Goal: Information Seeking & Learning: Compare options

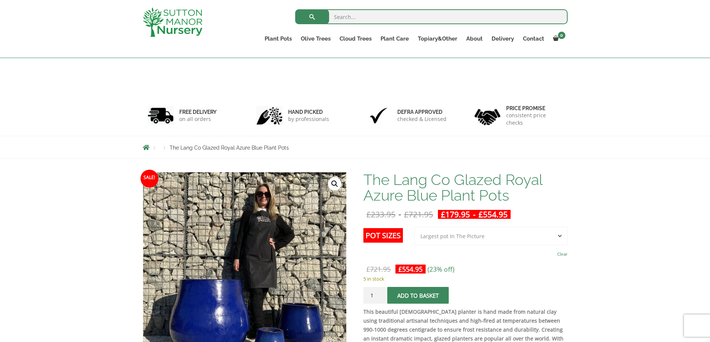
select select "Largest pot In The Picture"
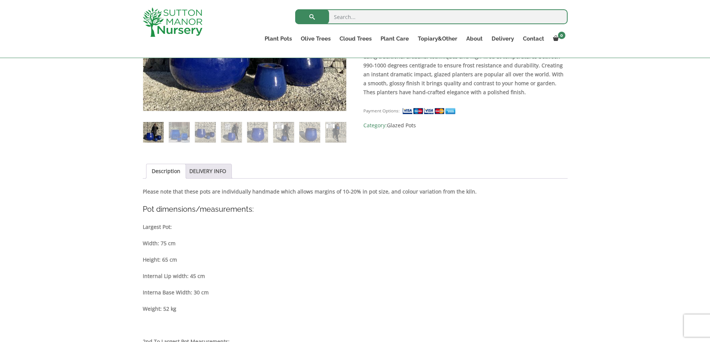
scroll to position [261, 0]
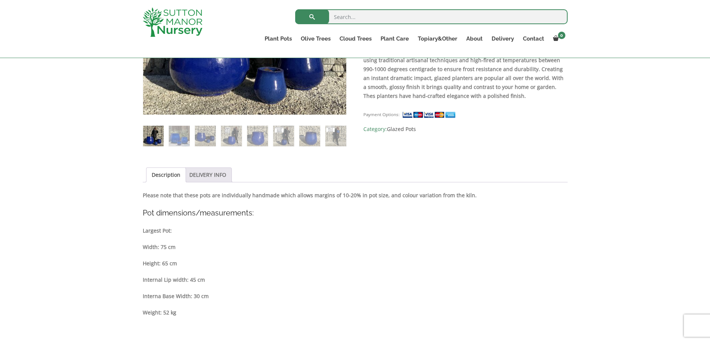
click at [209, 173] on link "DELIVERY INFO" at bounding box center [207, 175] width 37 height 14
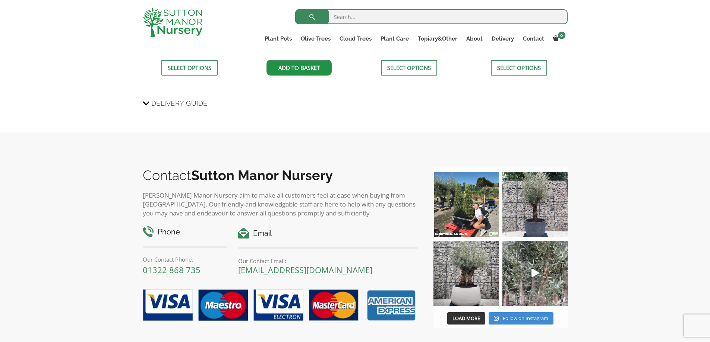
scroll to position [633, 0]
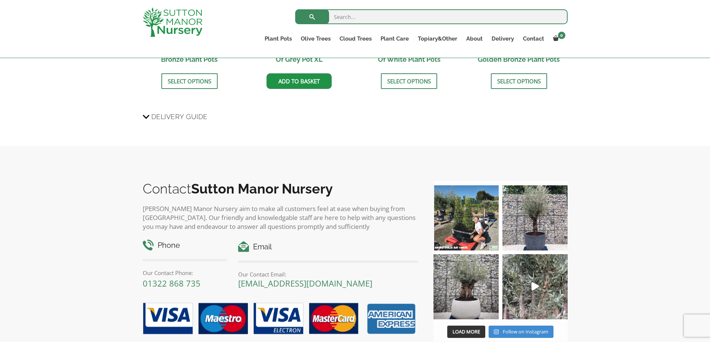
click at [147, 116] on icon at bounding box center [146, 116] width 7 height 9
click at [0, 0] on input "Delivery Guide" at bounding box center [0, 0] width 0 height 0
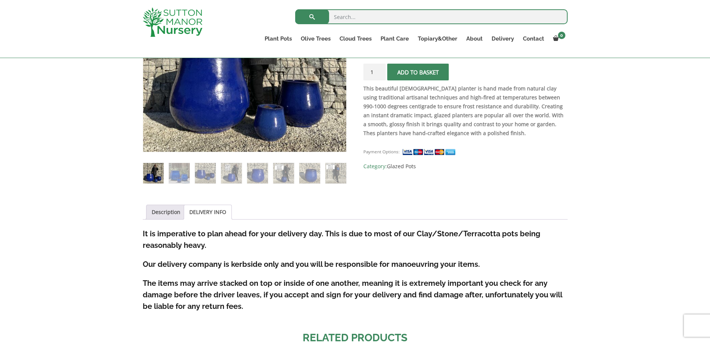
scroll to position [261, 0]
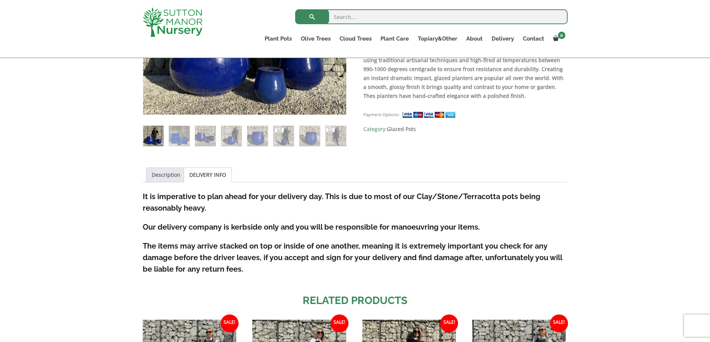
click at [164, 174] on link "Description" at bounding box center [166, 175] width 29 height 14
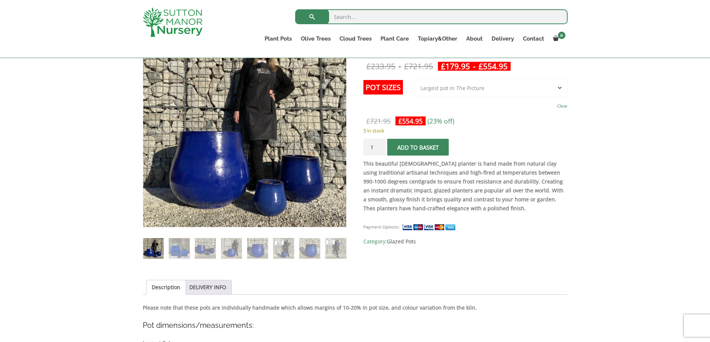
scroll to position [149, 0]
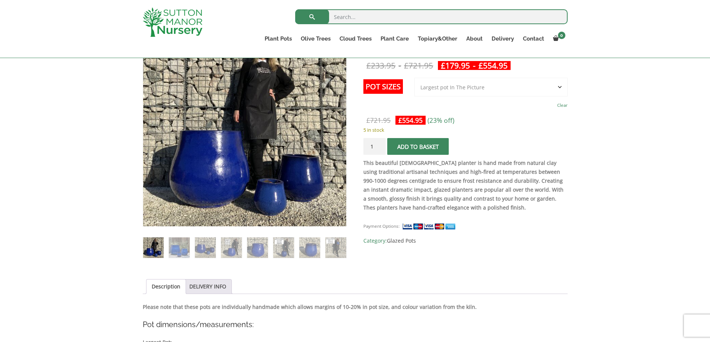
click at [454, 87] on select "Choose an option 3rd to Largest Pot In The Picture 2nd to Largest Pot In The Pi…" at bounding box center [490, 87] width 153 height 19
click at [377, 147] on input "1" at bounding box center [374, 146] width 22 height 17
click at [380, 149] on input "1" at bounding box center [374, 146] width 22 height 17
click at [380, 145] on input "2" at bounding box center [374, 146] width 22 height 17
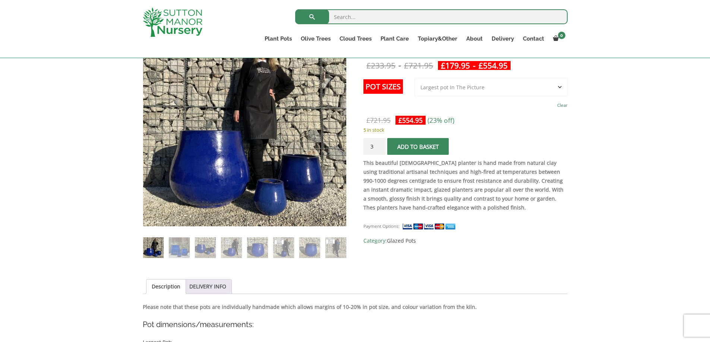
type input "3"
click at [380, 145] on input "3" at bounding box center [374, 146] width 22 height 17
click at [483, 175] on strong "This beautiful Vietnamese planter is hand made from natural clay using traditio…" at bounding box center [463, 185] width 200 height 52
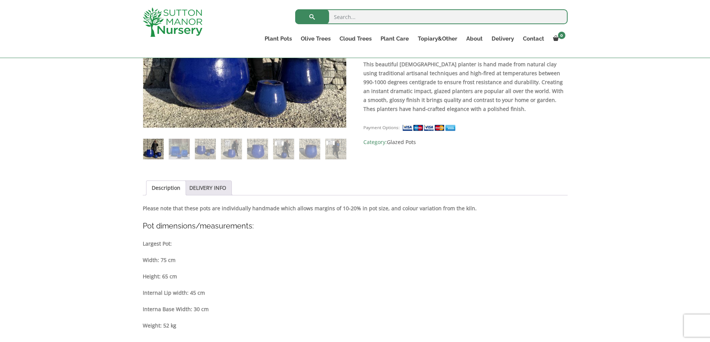
scroll to position [261, 0]
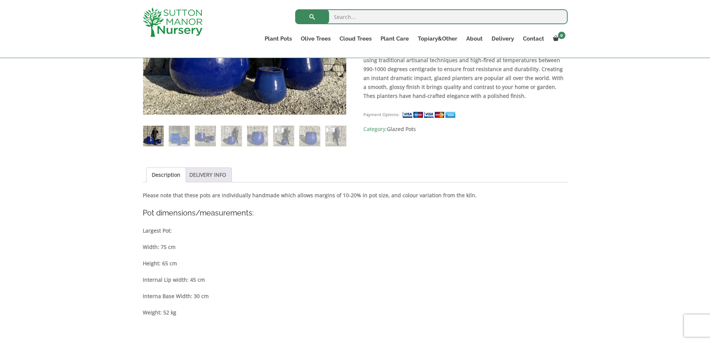
click at [216, 173] on link "DELIVERY INFO" at bounding box center [207, 175] width 37 height 14
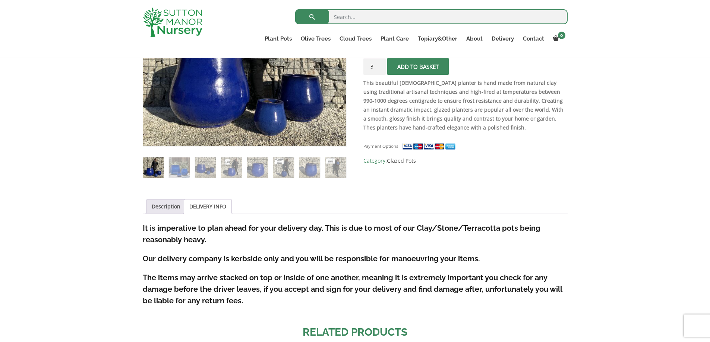
scroll to position [223, 0]
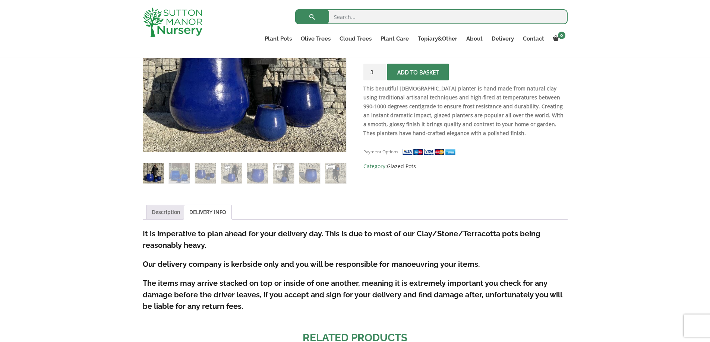
drag, startPoint x: 155, startPoint y: 211, endPoint x: 156, endPoint y: 207, distance: 3.8
click at [156, 211] on link "Description" at bounding box center [166, 212] width 29 height 14
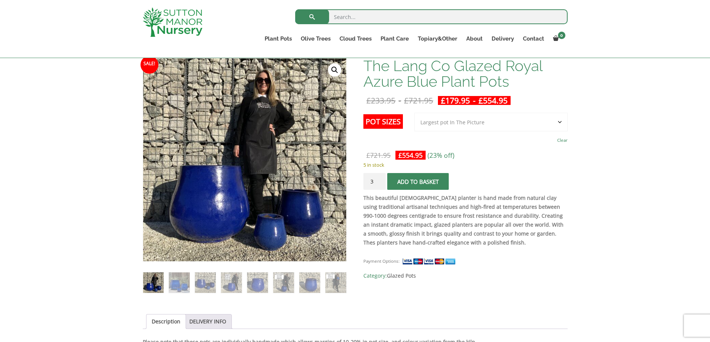
scroll to position [74, 0]
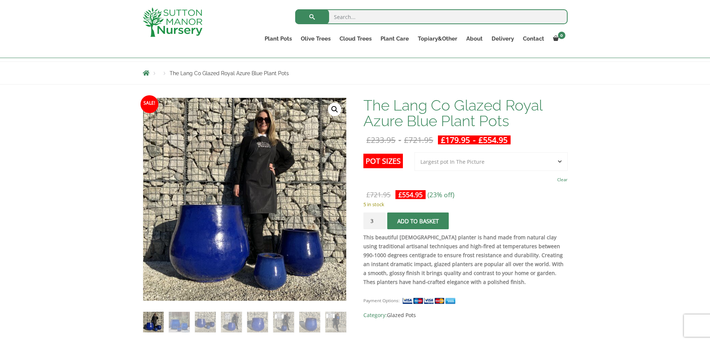
click at [466, 163] on select "Choose an option 3rd to Largest Pot In The Picture 2nd to Largest Pot In The Pi…" at bounding box center [490, 161] width 153 height 19
click at [415, 152] on select "Choose an option 3rd to Largest Pot In The Picture 2nd to Largest Pot In The Pi…" at bounding box center [490, 161] width 153 height 19
select select "2nd to Largest Pot In The Picture"
click at [520, 207] on p "8 in stock" at bounding box center [465, 204] width 204 height 9
drag, startPoint x: 363, startPoint y: 104, endPoint x: 483, endPoint y: 96, distance: 120.2
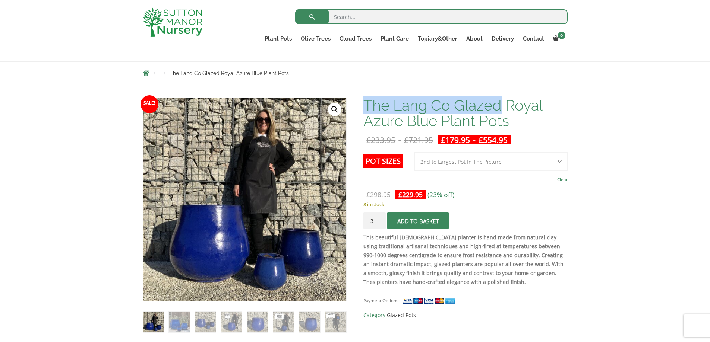
drag, startPoint x: 500, startPoint y: 106, endPoint x: 364, endPoint y: 55, distance: 145.8
click at [369, 106] on h1 "The Lang Co Glazed Royal Azure Blue Plant Pots" at bounding box center [465, 113] width 204 height 31
copy h1 "he Lang Co Glazed"
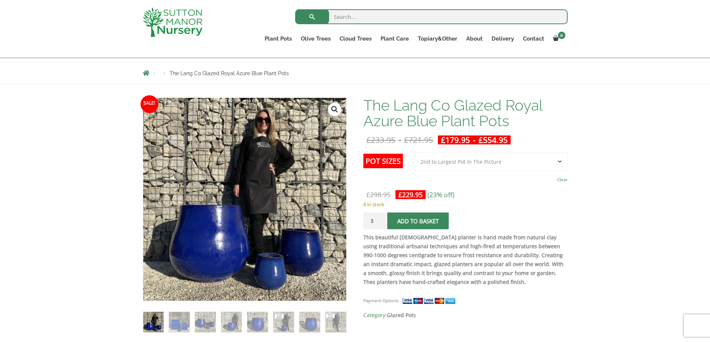
click at [371, 17] on input "search" at bounding box center [431, 16] width 272 height 15
paste input "he Lang Co Glazed"
drag, startPoint x: 441, startPoint y: 123, endPoint x: 507, endPoint y: 122, distance: 65.9
click at [507, 122] on h1 "The Lang Co Glazed Royal Azure Blue Plant Pots" at bounding box center [465, 113] width 204 height 31
copy h1 "Plant Pots"
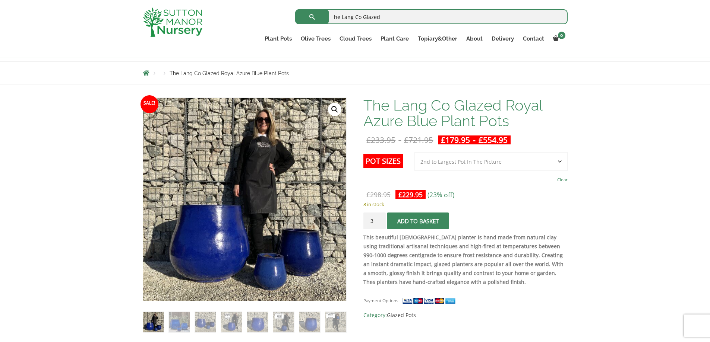
click at [408, 20] on input "he Lang Co Glazed" at bounding box center [431, 16] width 272 height 15
paste input "Plant Pots"
click at [295, 9] on button "submit" at bounding box center [312, 16] width 34 height 15
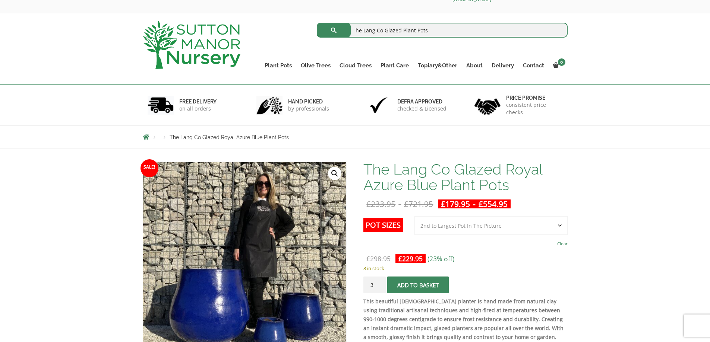
scroll to position [37, 0]
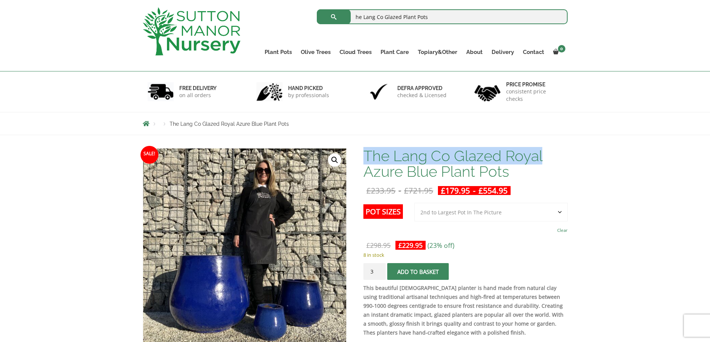
drag, startPoint x: 366, startPoint y: 155, endPoint x: 545, endPoint y: 155, distance: 178.4
click at [544, 156] on h1 "The Lang Co Glazed Royal Azure Blue Plant Pots" at bounding box center [465, 163] width 204 height 31
copy h1 "The Lang Co Glazed Royal"
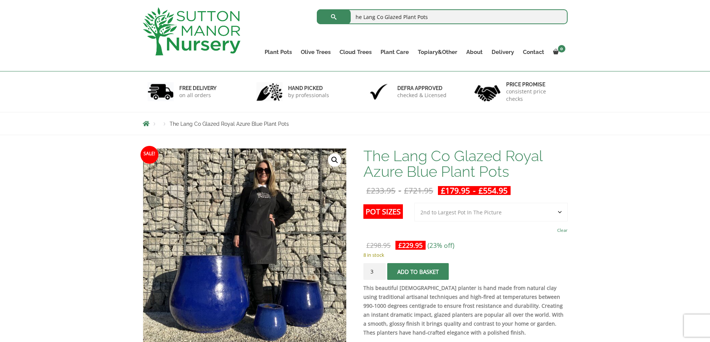
click at [477, 16] on input "he Lang Co Glazed Plant Pots" at bounding box center [442, 16] width 251 height 15
drag, startPoint x: 341, startPoint y: 21, endPoint x: 364, endPoint y: 13, distance: 24.4
click at [306, 19] on div "he Lang Co Glazed Plant Pots Search for:" at bounding box center [409, 18] width 316 height 22
click at [353, 17] on input "he Lang Co Glazed Plant Pots" at bounding box center [442, 16] width 251 height 15
type input "The Lang Co Glazed Plant Pots"
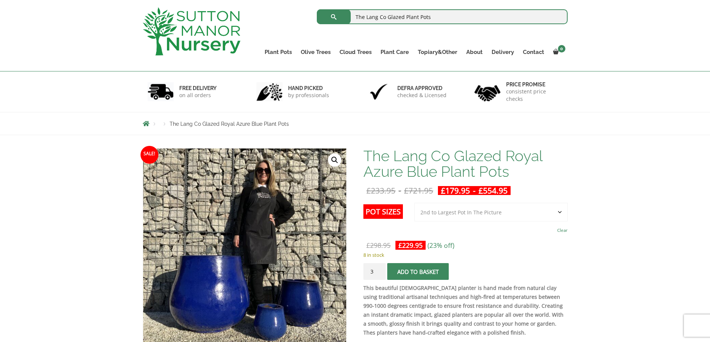
click at [317, 9] on button "submit" at bounding box center [334, 16] width 34 height 15
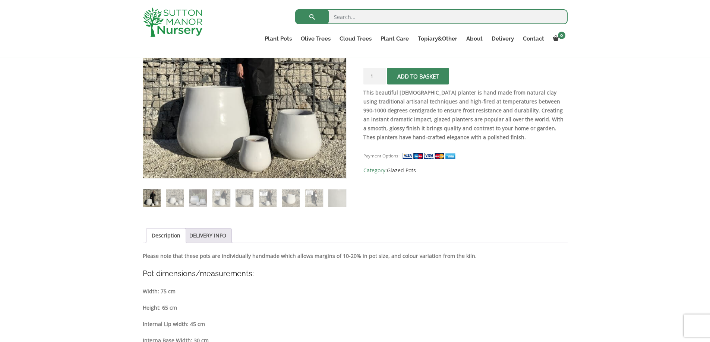
scroll to position [38, 0]
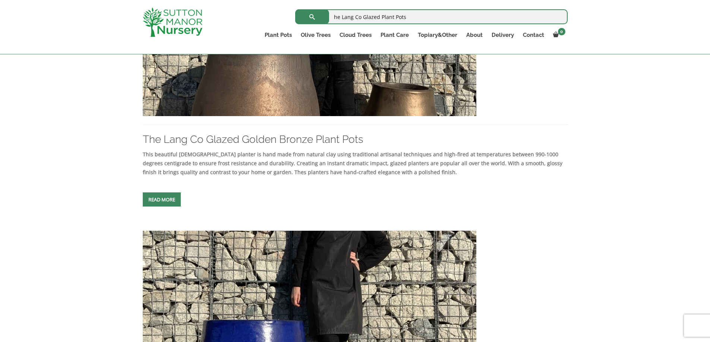
scroll to position [112, 0]
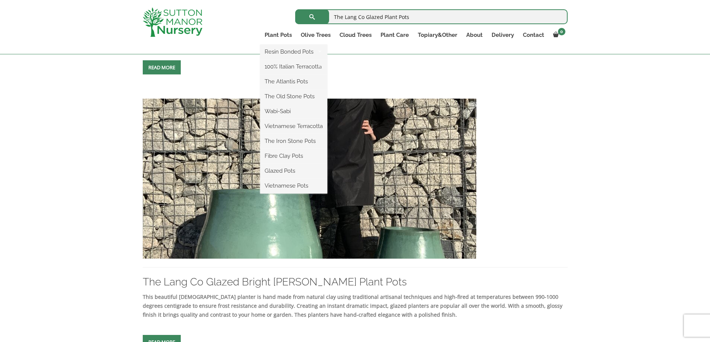
scroll to position [596, 0]
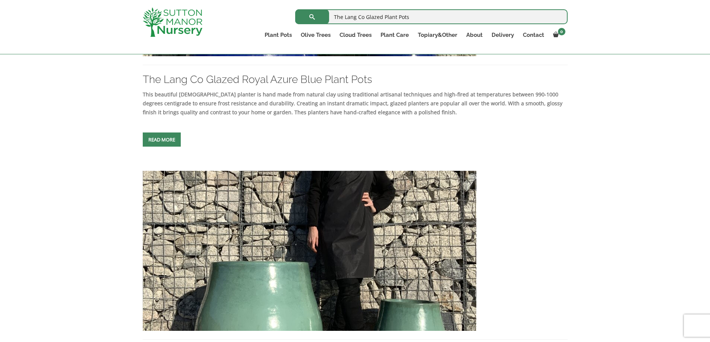
click at [416, 17] on input "The Lang Co Glazed Plant Pots" at bounding box center [431, 16] width 272 height 15
drag, startPoint x: 438, startPoint y: 12, endPoint x: 236, endPoint y: 9, distance: 202.6
click at [236, 9] on div "The Lang Co Glazed Plant Pots Search for:" at bounding box center [398, 16] width 337 height 19
paste input "55cm x 50cm"
drag, startPoint x: 376, startPoint y: 14, endPoint x: 191, endPoint y: 1, distance: 185.2
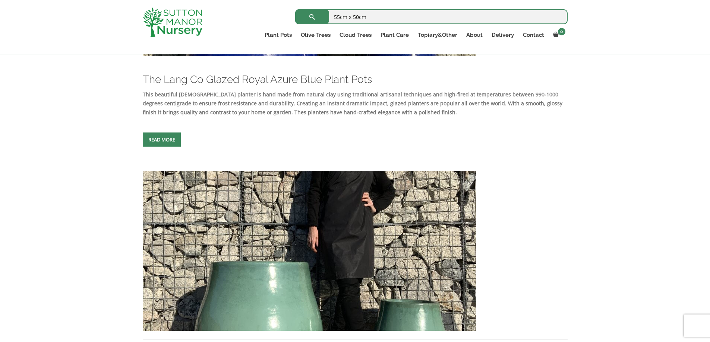
click at [191, 0] on div "55cm x 50cm Search for: Plant Pots Resin Bonded Pots The Amalfi Pots The Milan …" at bounding box center [355, 0] width 436 height 0
type input "Terracotta"
click at [295, 9] on button "submit" at bounding box center [312, 16] width 34 height 15
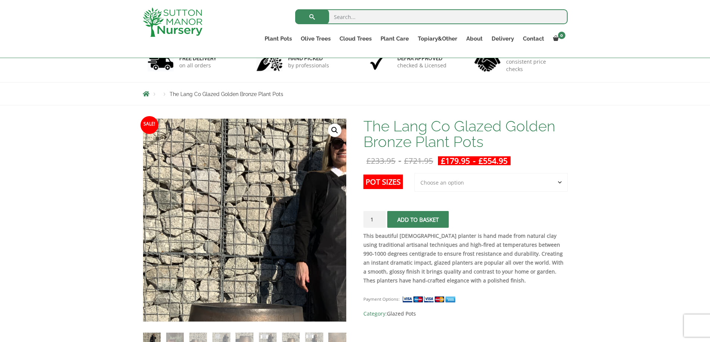
scroll to position [74, 0]
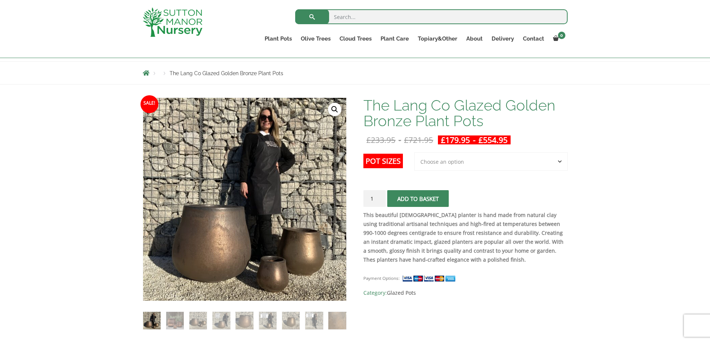
click at [458, 162] on select "Choose an option 3rd to Largest Pot In The Picture 2nd to Largest Pot In The Pi…" at bounding box center [490, 161] width 153 height 19
click at [533, 274] on div "Payment Options: SKU: N/A Category: Glazed Pots" at bounding box center [465, 282] width 204 height 29
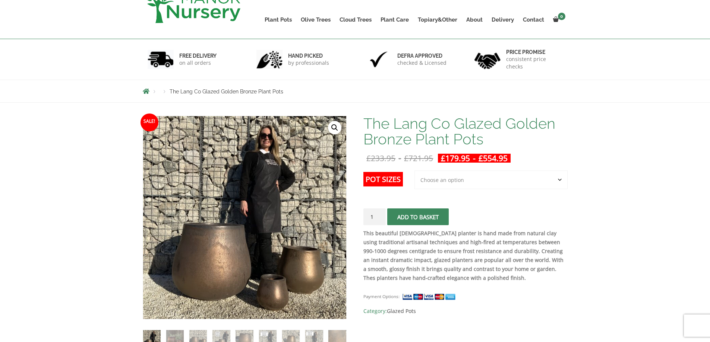
scroll to position [112, 0]
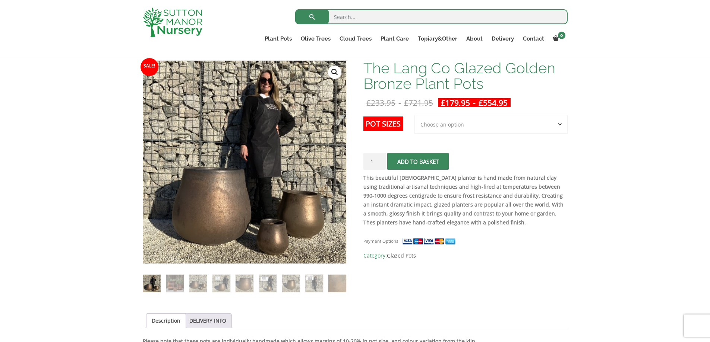
click at [440, 125] on select "Choose an option 3rd to Largest Pot In The Picture 2nd to Largest Pot In The Pi…" at bounding box center [490, 124] width 153 height 19
click at [415, 115] on select "Choose an option 3rd to Largest Pot In The Picture 2nd to Largest Pot In The Pi…" at bounding box center [490, 124] width 153 height 19
select select "2nd to Largest Pot In The Picture"
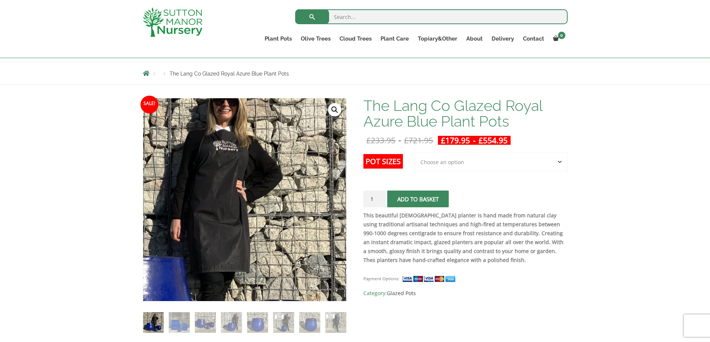
scroll to position [74, 0]
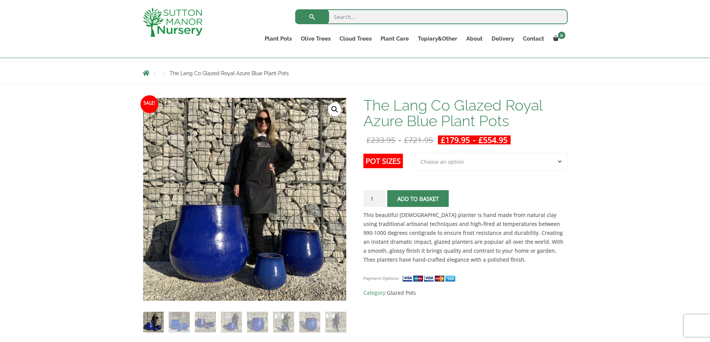
click at [427, 159] on select "Choose an option 3rd to Largest Pot In The Picture 2nd to Largest Pot In The Pi…" at bounding box center [490, 161] width 153 height 19
click at [415, 152] on select "Choose an option 3rd to Largest Pot In The Picture 2nd to Largest Pot In The Pi…" at bounding box center [490, 161] width 153 height 19
select select "2nd to Largest Pot In The Picture"
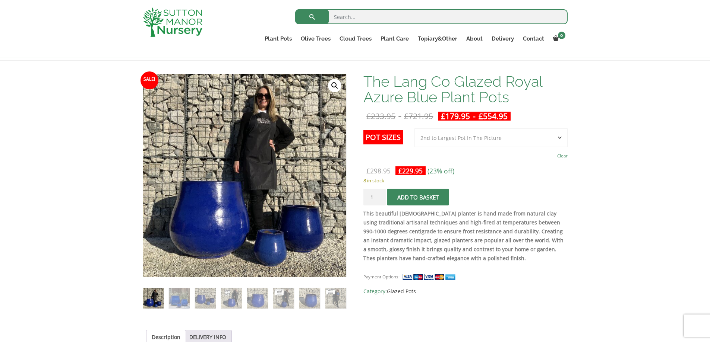
scroll to position [112, 0]
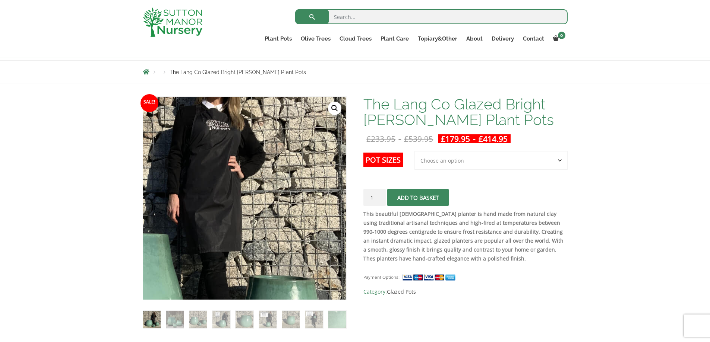
scroll to position [74, 0]
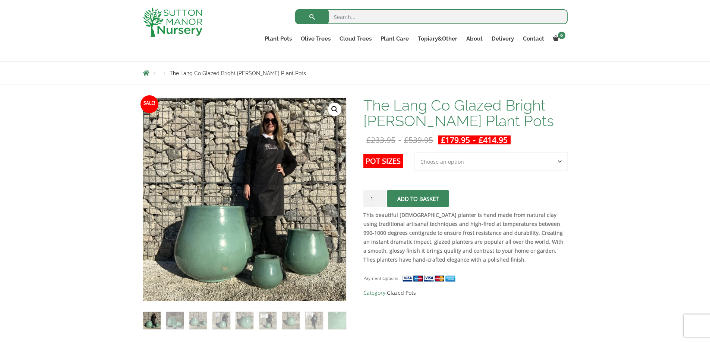
click at [431, 163] on select "Choose an option 3rd to Largest Pot In The Picture 2nd to Largest Pot In The Pi…" at bounding box center [490, 161] width 153 height 19
click at [415, 152] on select "Choose an option 3rd to Largest Pot In The Picture 2nd to Largest Pot In The Pi…" at bounding box center [490, 161] width 153 height 19
select select "2nd to Largest Pot In The Picture"
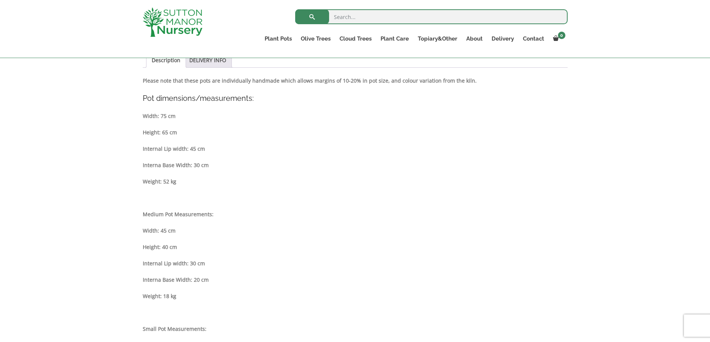
scroll to position [261, 0]
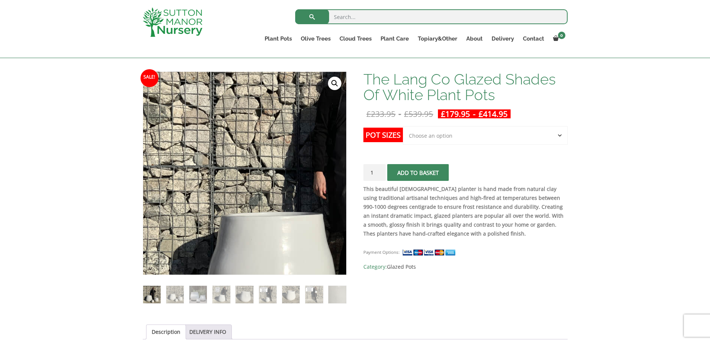
scroll to position [112, 0]
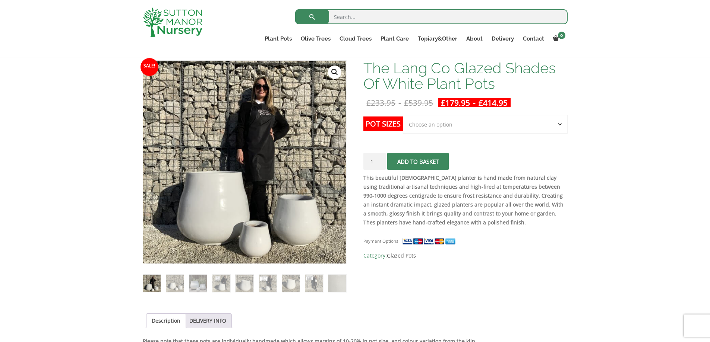
click at [472, 127] on select "Choose an option Click here to buy the 3rd to Largest Pot In The Picture Click …" at bounding box center [485, 124] width 164 height 19
click at [403, 115] on select "Choose an option Click here to buy the 3rd to Largest Pot In The Picture Click …" at bounding box center [485, 124] width 164 height 19
select select "Click here to buy the 2nd to Largest Pot In The Picture"
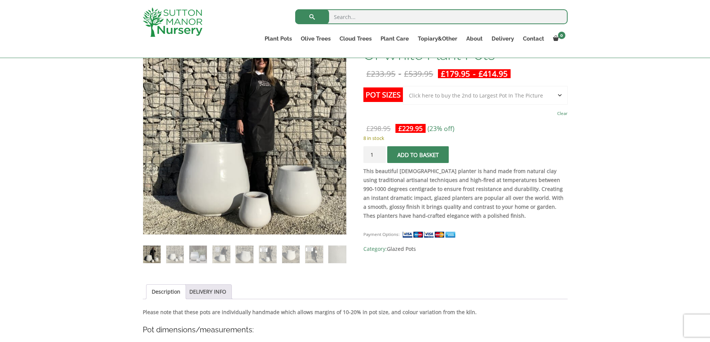
scroll to position [149, 0]
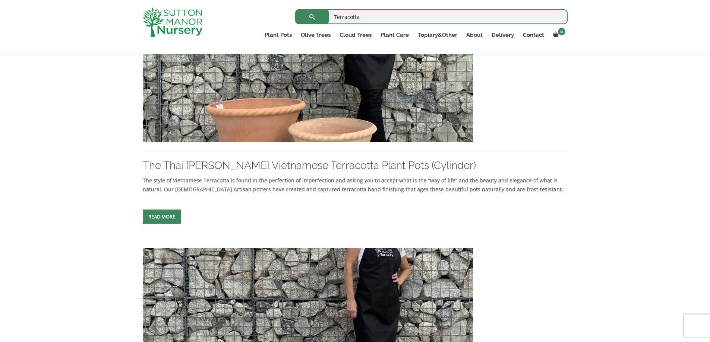
scroll to position [670, 0]
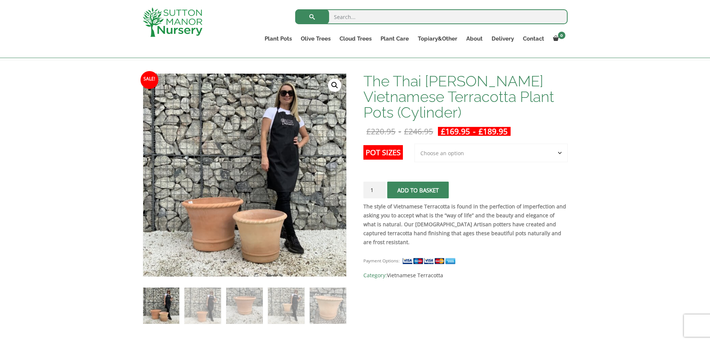
scroll to position [112, 0]
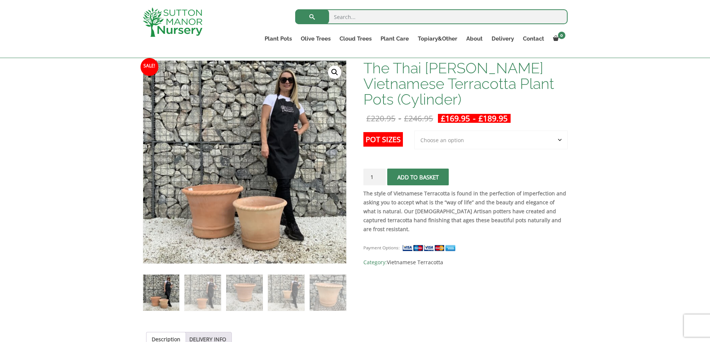
click at [495, 143] on select "Choose an option 2nd to Largest Pot In The Picture Largest pot In The Picture" at bounding box center [490, 140] width 153 height 19
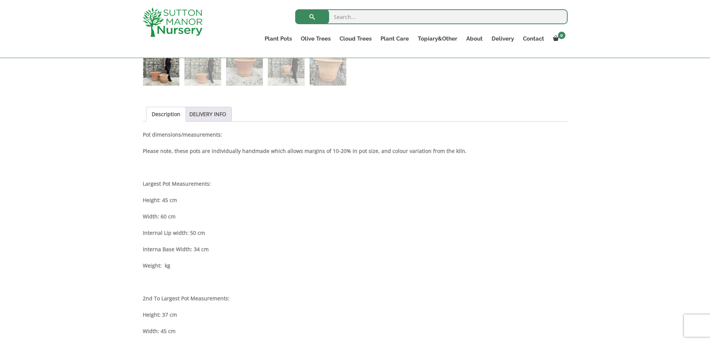
scroll to position [410, 0]
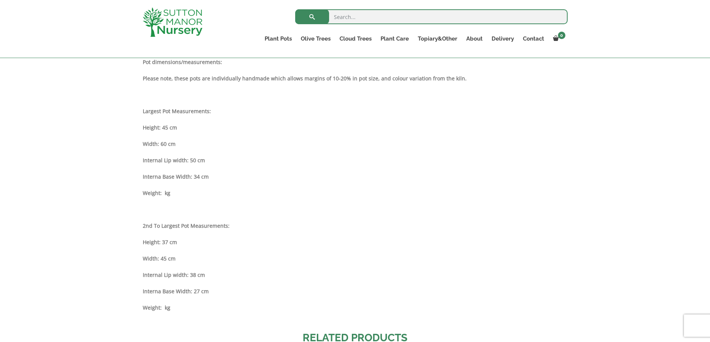
click at [441, 202] on div "Description Pot dimensions/measurements: Please note, these pots are individual…" at bounding box center [355, 189] width 425 height 262
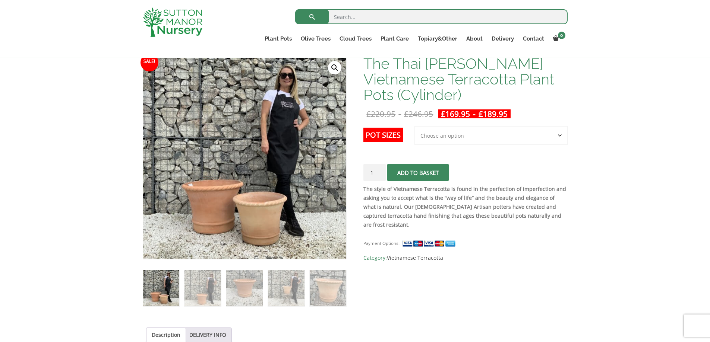
scroll to position [149, 0]
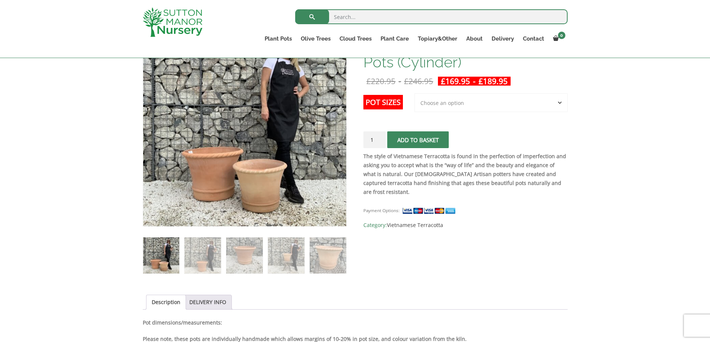
click at [455, 103] on select "Choose an option 2nd to Largest Pot In The Picture Largest pot In The Picture" at bounding box center [490, 102] width 153 height 19
click at [415, 93] on select "Choose an option 2nd to Largest Pot In The Picture Largest pot In The Picture" at bounding box center [490, 102] width 153 height 19
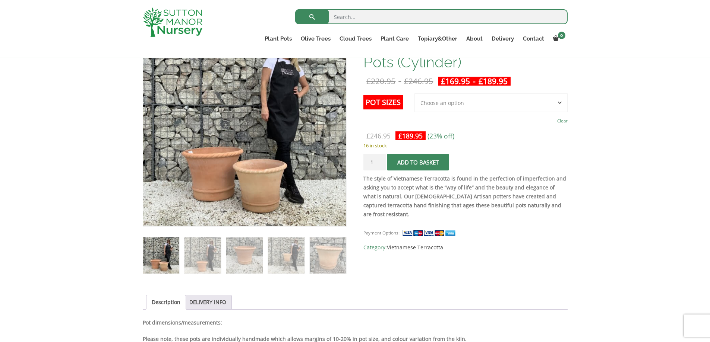
click at [445, 107] on select "Choose an option 2nd to Largest Pot In The Picture Largest pot In The Picture" at bounding box center [490, 102] width 153 height 19
click at [415, 93] on select "Choose an option 2nd to Largest Pot In The Picture Largest pot In The Picture" at bounding box center [490, 102] width 153 height 19
click at [460, 103] on select "Choose an option 2nd to Largest Pot In The Picture Largest pot In The Picture" at bounding box center [490, 102] width 153 height 19
click at [415, 93] on select "Choose an option 2nd to Largest Pot In The Picture Largest pot In The Picture" at bounding box center [490, 102] width 153 height 19
click at [450, 101] on select "Choose an option 2nd to Largest Pot In The Picture Largest pot In The Picture" at bounding box center [490, 102] width 153 height 19
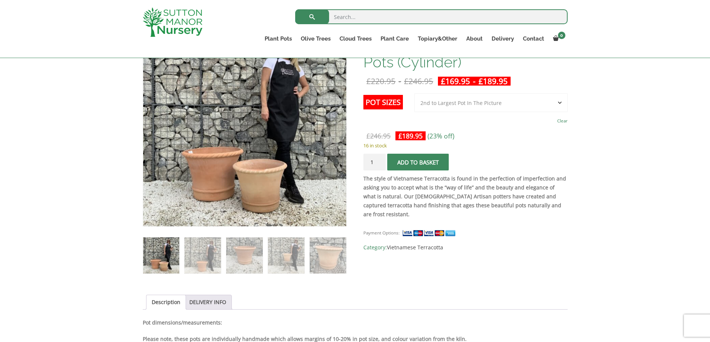
click at [415, 93] on select "Choose an option 2nd to Largest Pot In The Picture Largest pot In The Picture" at bounding box center [490, 102] width 153 height 19
select select "2nd to Largest Pot In The Picture"
